Goal: Transaction & Acquisition: Purchase product/service

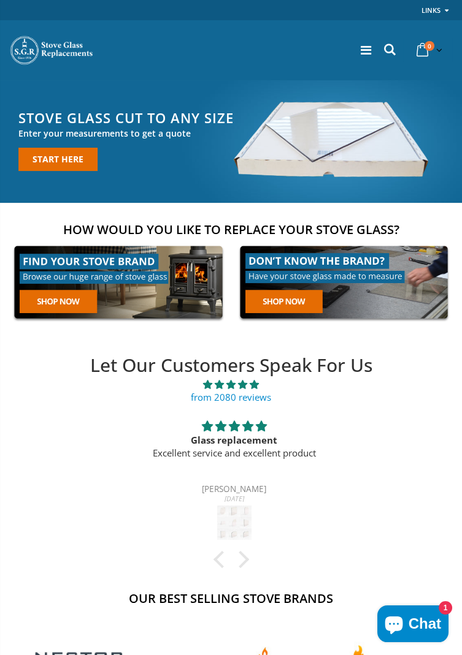
click at [387, 48] on icon at bounding box center [389, 50] width 17 height 16
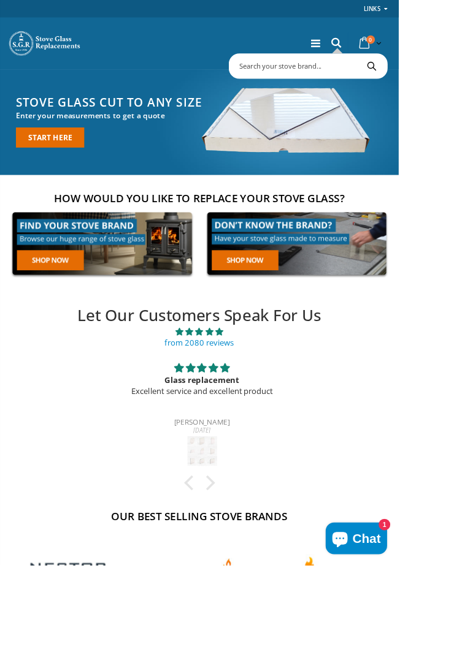
click at [295, 78] on input "text" at bounding box center [401, 76] width 267 height 23
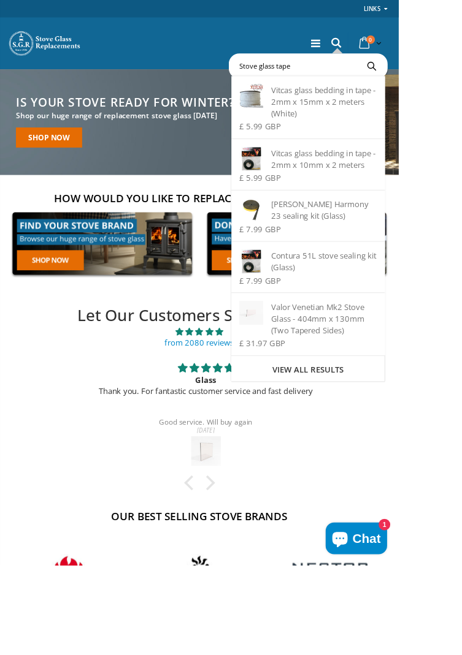
type input "Stove glass tape"
click at [368, 189] on div "Vitcas glass bedding in tape - 2mm x 10mm x 2 meters" at bounding box center [356, 183] width 159 height 27
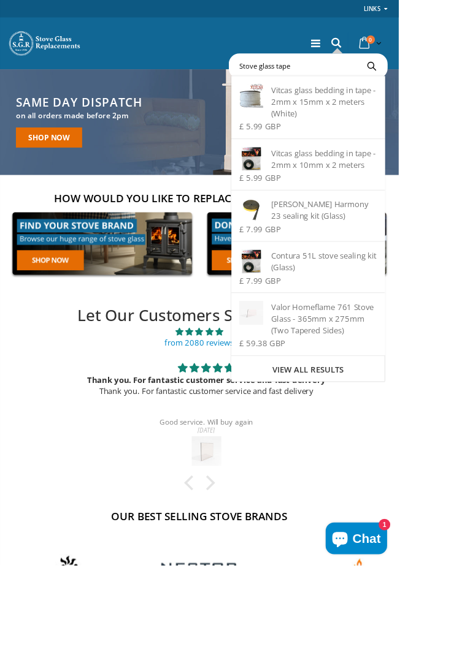
click at [343, 123] on div "Vitcas glass bedding in tape - 2mm x 15mm x 2 meters (White)" at bounding box center [356, 117] width 159 height 40
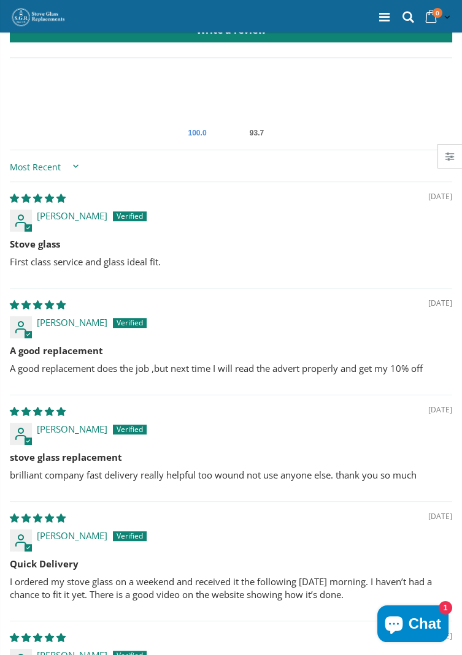
scroll to position [1151, 0]
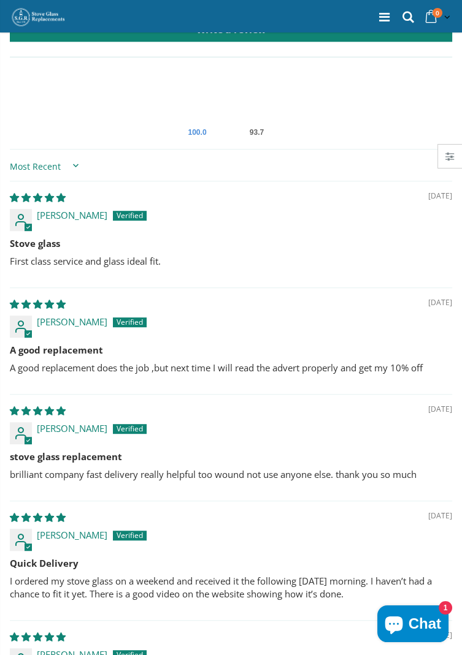
click at [370, 412] on div "12/09/2025" at bounding box center [231, 411] width 442 height 13
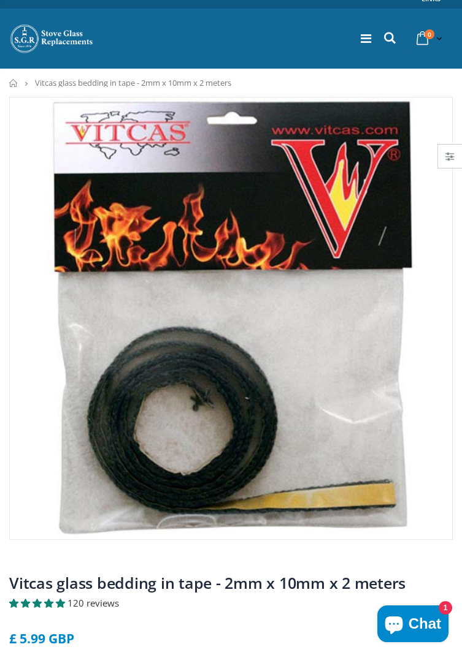
scroll to position [0, 0]
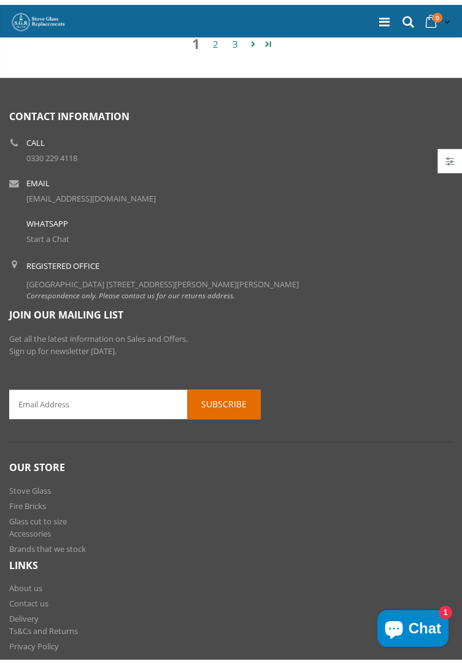
scroll to position [1916, 0]
